Goal: Communication & Community: Answer question/provide support

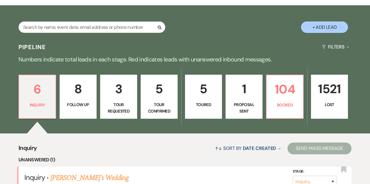
scroll to position [103, 0]
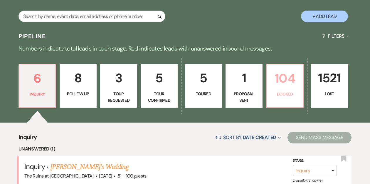
click at [272, 88] on link "104 Booked" at bounding box center [285, 86] width 38 height 44
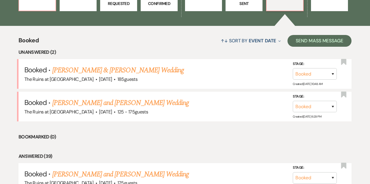
scroll to position [205, 0]
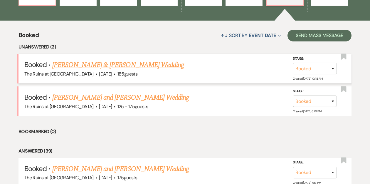
click at [105, 64] on link "[PERSON_NAME] & [PERSON_NAME] Wedding" at bounding box center [118, 65] width 132 height 11
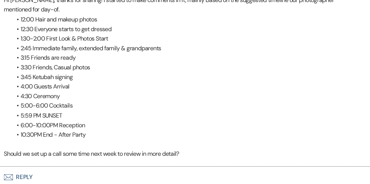
scroll to position [284, 0]
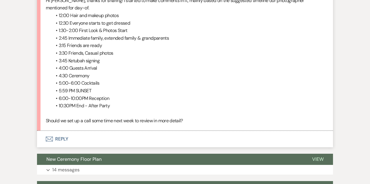
click at [62, 145] on button "Envelope Reply" at bounding box center [185, 139] width 296 height 16
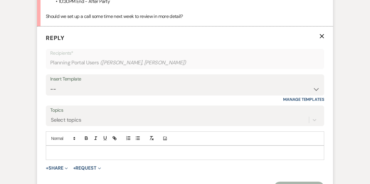
scroll to position [391, 0]
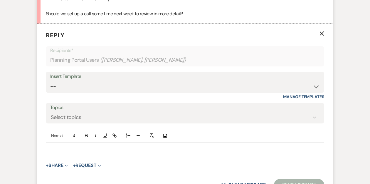
click at [62, 153] on p at bounding box center [185, 150] width 269 height 6
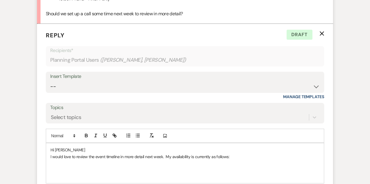
click at [59, 173] on p at bounding box center [185, 170] width 269 height 6
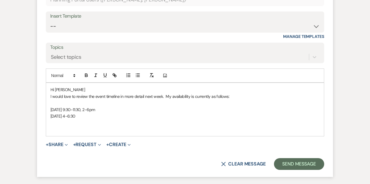
scroll to position [452, 0]
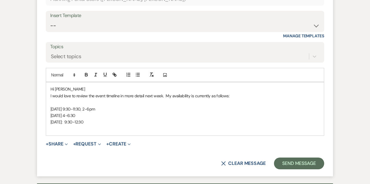
click at [56, 106] on p at bounding box center [185, 102] width 269 height 6
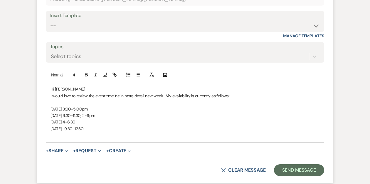
click at [88, 132] on p "[DATE]: 9:30-12:30" at bounding box center [185, 129] width 269 height 6
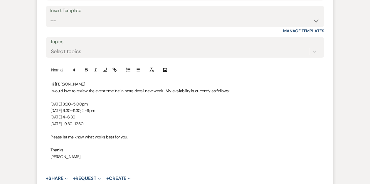
scroll to position [460, 0]
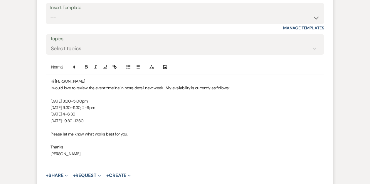
click at [72, 124] on p "[DATE]: 9:30-12:30" at bounding box center [185, 121] width 269 height 6
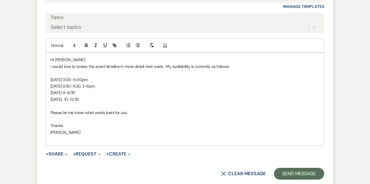
scroll to position [482, 0]
click at [292, 177] on button "Send Message" at bounding box center [299, 174] width 50 height 12
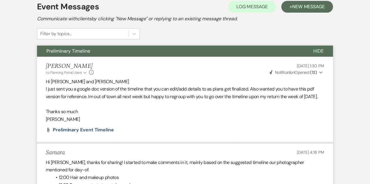
scroll to position [0, 0]
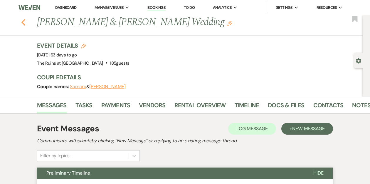
click at [23, 21] on icon "Previous" at bounding box center [23, 22] width 4 height 7
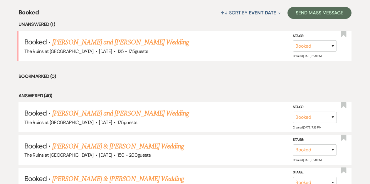
scroll to position [229, 0]
